Goal: Task Accomplishment & Management: Use online tool/utility

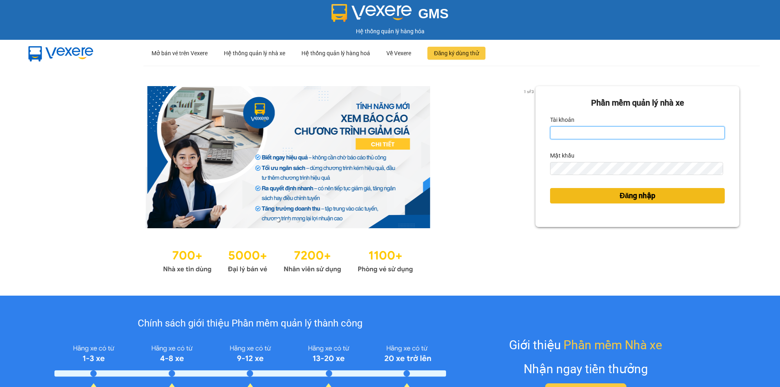
type input "camloan.cuctunglimo"
click at [623, 200] on span "Đăng nhập" at bounding box center [638, 195] width 36 height 11
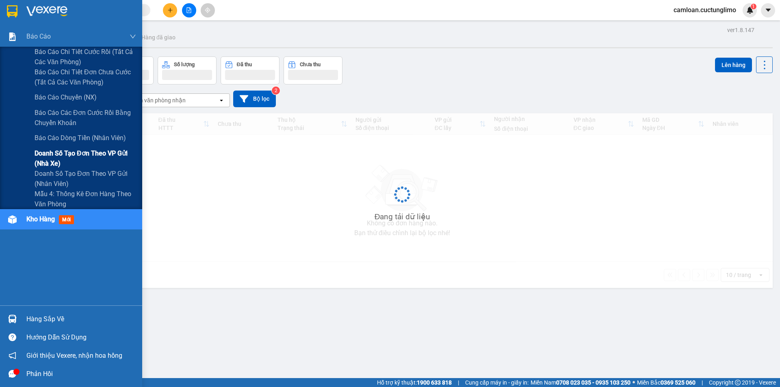
click at [50, 158] on span "Doanh số tạo đơn theo VP gửi (nhà xe)" at bounding box center [86, 158] width 102 height 20
